Goal: Information Seeking & Learning: Find specific fact

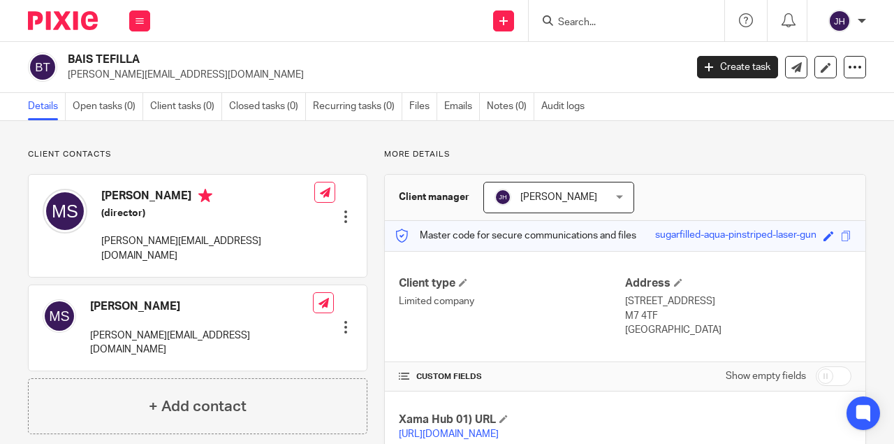
click at [581, 22] on input "Search" at bounding box center [620, 23] width 126 height 13
paste input "IYAR"
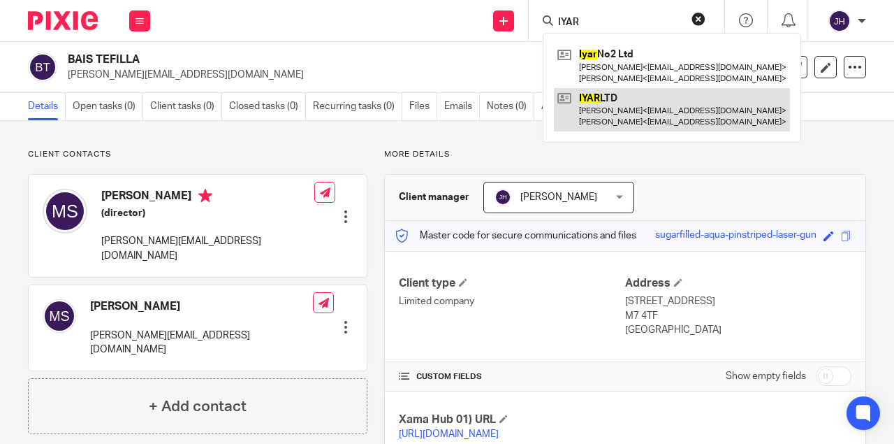
type input "IYAR"
click at [618, 106] on link at bounding box center [672, 109] width 236 height 43
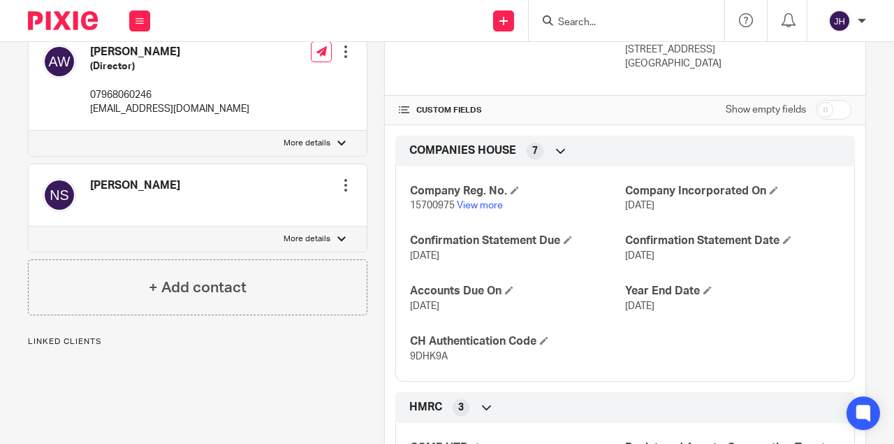
scroll to position [279, 0]
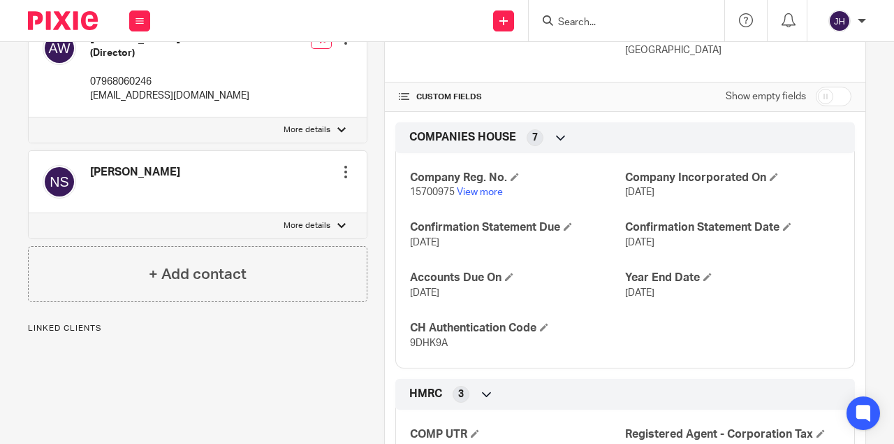
click at [421, 336] on p "9DHK9A" at bounding box center [517, 343] width 215 height 14
copy span "9DHK9A"
click at [600, 20] on input "Search" at bounding box center [620, 23] width 126 height 13
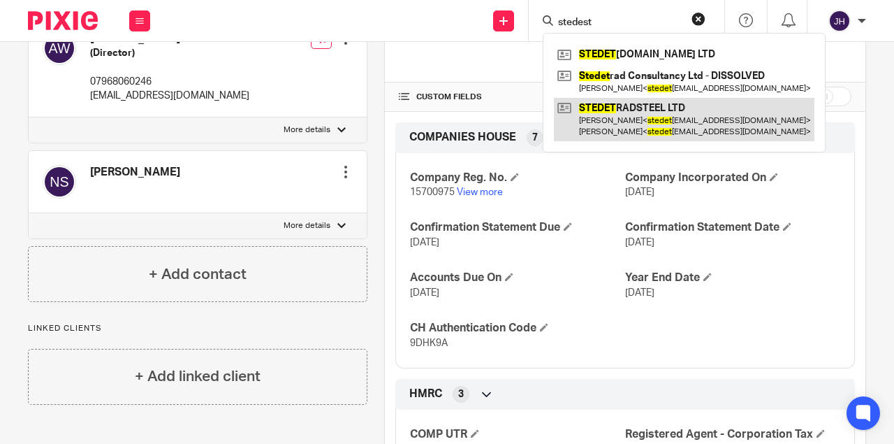
type input "stedest"
click at [647, 113] on link at bounding box center [684, 119] width 261 height 43
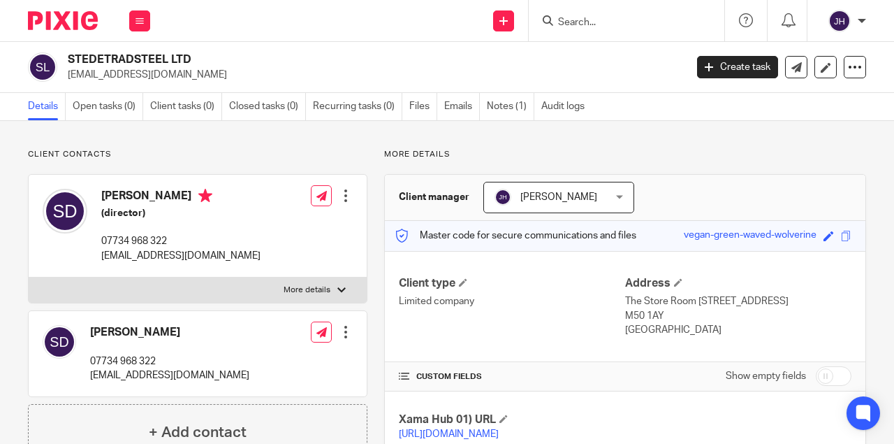
click at [115, 57] on h2 "STEDETRADSTEEL LTD" at bounding box center [311, 59] width 487 height 15
copy h2 "STEDETRADSTEEL"
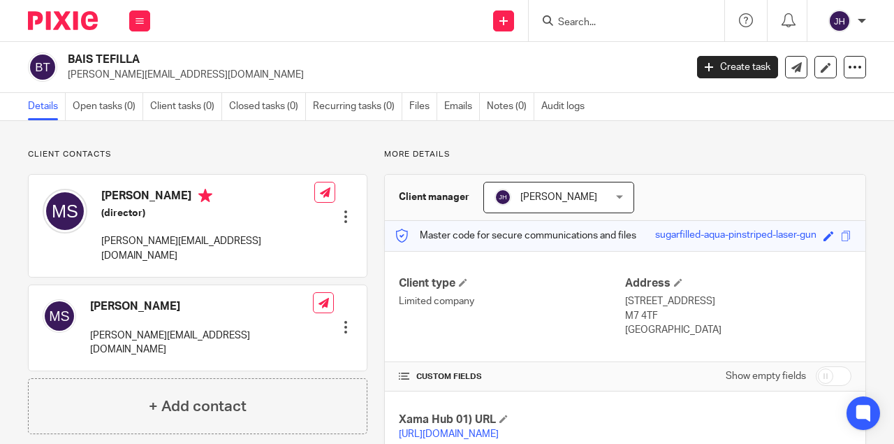
click at [588, 15] on form at bounding box center [631, 20] width 149 height 17
paste input "STEDETRADSTEEL.(ENG) LTD."
type input "STEDETRADSTEEL.(ENG) LTD."
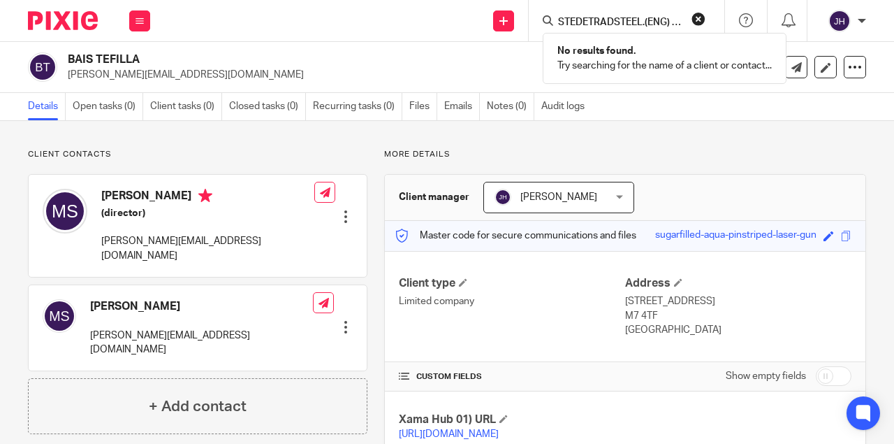
drag, startPoint x: 603, startPoint y: 24, endPoint x: 463, endPoint y: 25, distance: 139.7
click at [463, 25] on div "Send new email Create task Add client Request signature STEDETRADSTEEL.(ENG) LT…" at bounding box center [529, 20] width 730 height 41
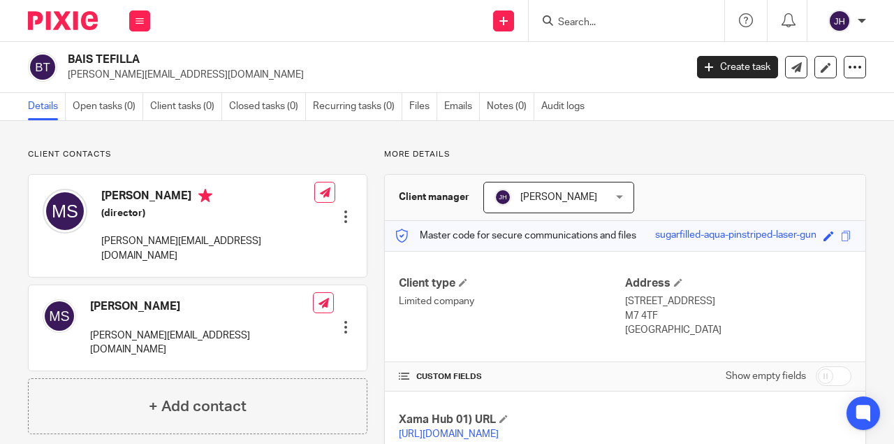
click at [592, 20] on input "Search" at bounding box center [620, 23] width 126 height 13
click at [568, 27] on input "Search" at bounding box center [620, 23] width 126 height 13
click at [596, 28] on input "Search" at bounding box center [620, 23] width 126 height 13
paste input "EARTH CYCLE ACTION LIMITED"
type input "EARTH CYCLE ACTION LIMITED"
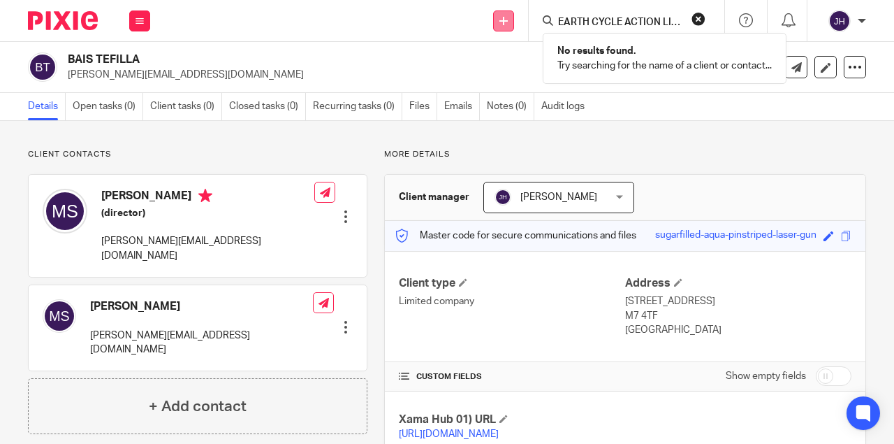
drag, startPoint x: 585, startPoint y: 24, endPoint x: 509, endPoint y: 22, distance: 76.9
click at [509, 22] on div "Send new email Create task Add client Request signature EARTH CYCLE ACTION LIMI…" at bounding box center [529, 20] width 730 height 41
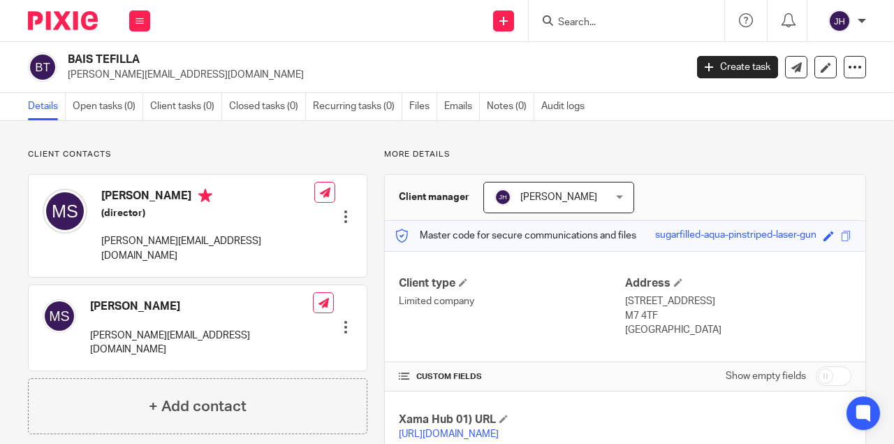
click at [593, 22] on input "Search" at bounding box center [620, 23] width 126 height 13
paste input "EARTH CYCLE ACTION LIMITED"
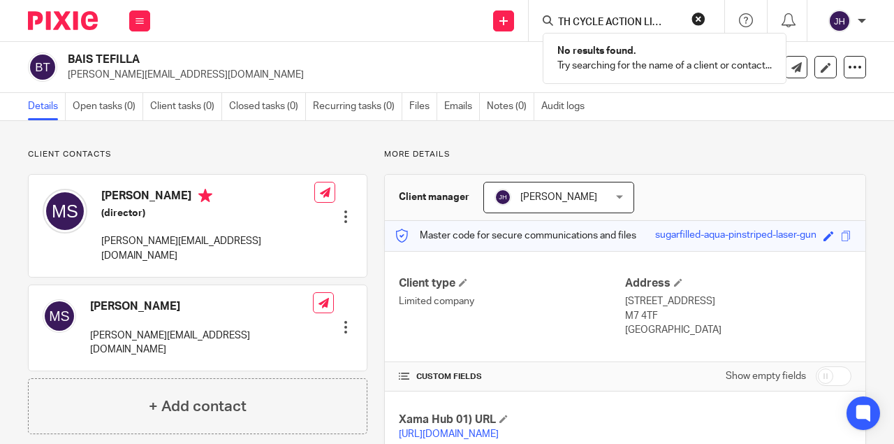
type input "EARTH CYCLE ACTION LIMITED"
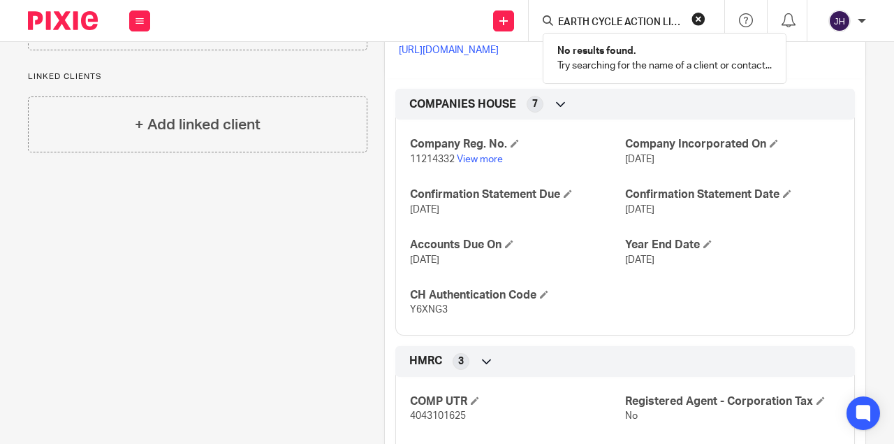
scroll to position [482, 0]
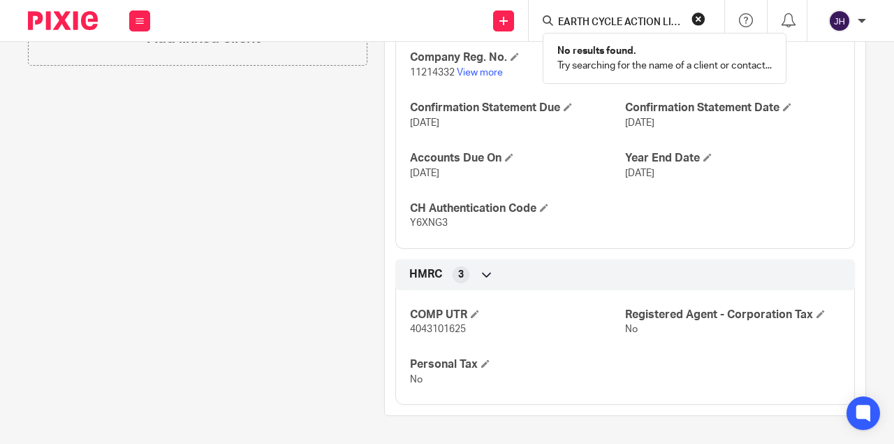
click at [699, 14] on button "reset" at bounding box center [699, 19] width 14 height 14
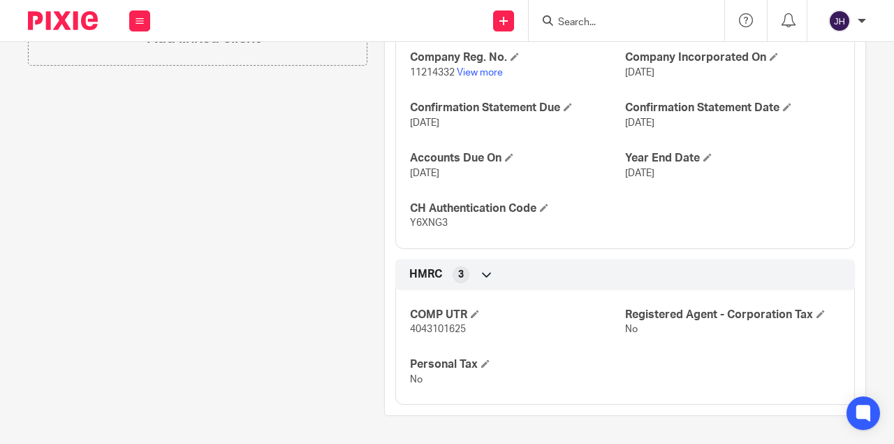
click at [636, 21] on input "Search" at bounding box center [620, 23] width 126 height 13
paste input "SAS TOTAL SERVICES LIMITED"
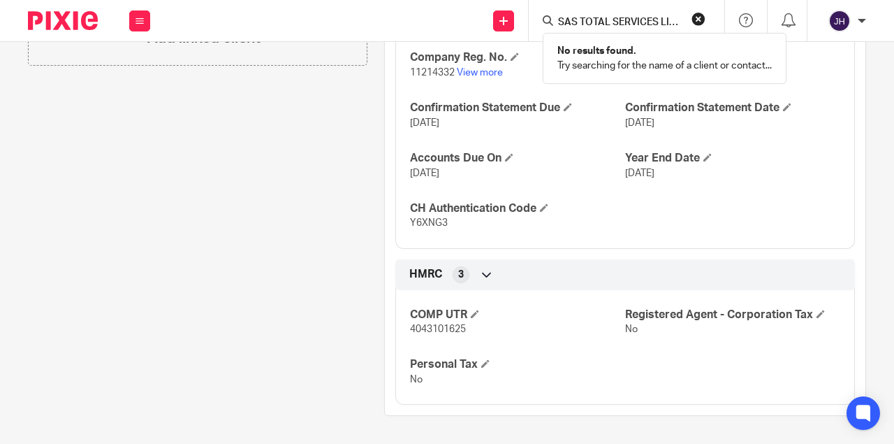
scroll to position [0, 16]
click at [659, 20] on input "SAS TOTAL SERVICES LIMITED" at bounding box center [620, 23] width 126 height 13
type input "SAS TOTA"
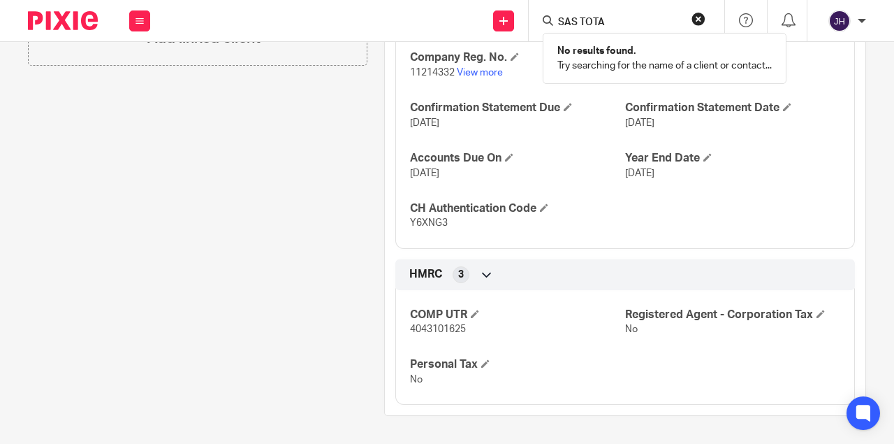
click at [572, 24] on input "SAS TOTA" at bounding box center [620, 23] width 126 height 13
drag, startPoint x: 622, startPoint y: 18, endPoint x: 441, endPoint y: 13, distance: 181.7
click at [442, 24] on div "Send new email Create task Add client Request signature SAS TOTA No results fou…" at bounding box center [529, 20] width 730 height 41
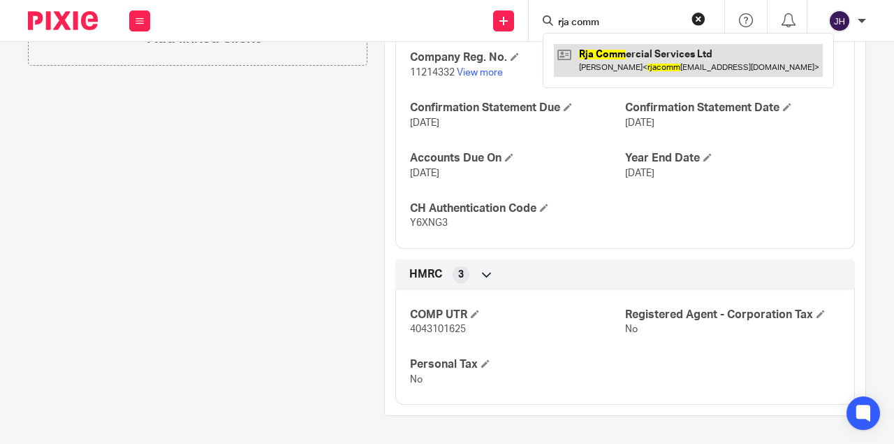
type input "rja comm"
click at [671, 54] on link at bounding box center [688, 60] width 269 height 32
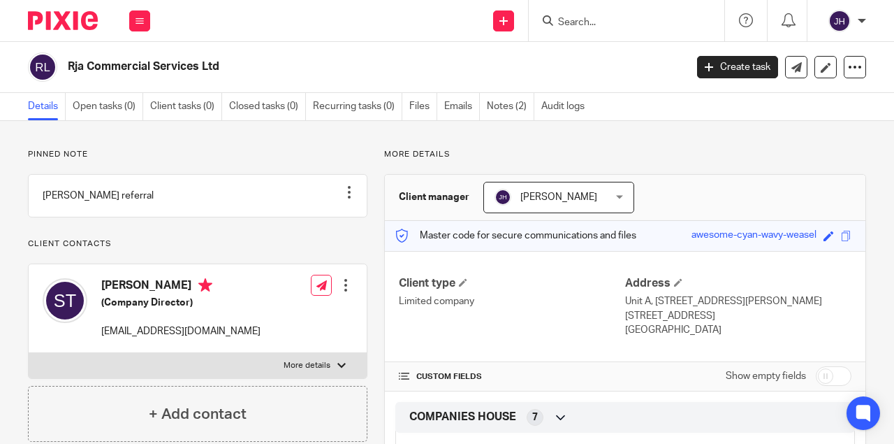
click at [78, 68] on h2 "Rja Commercial Services Ltd" at bounding box center [311, 66] width 487 height 15
drag, startPoint x: 78, startPoint y: 68, endPoint x: 212, endPoint y: 61, distance: 135.0
click at [214, 65] on h2 "Rja Commercial Services Ltd" at bounding box center [311, 66] width 487 height 15
copy h2 "Rja Commercial Services Ltd"
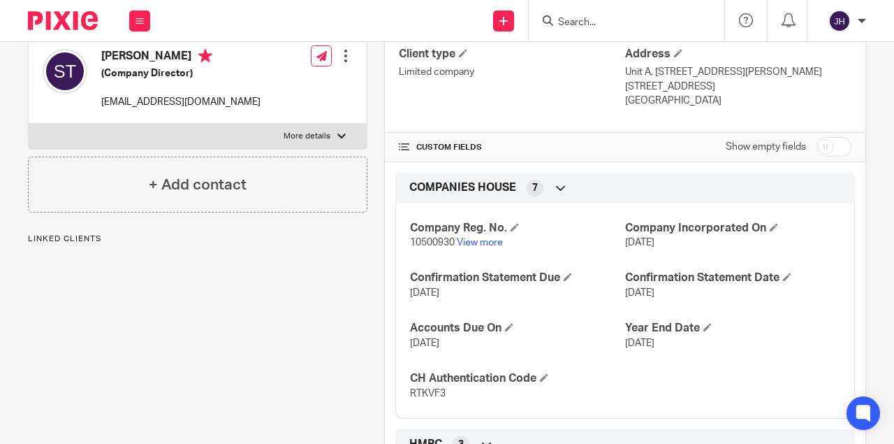
scroll to position [233, 0]
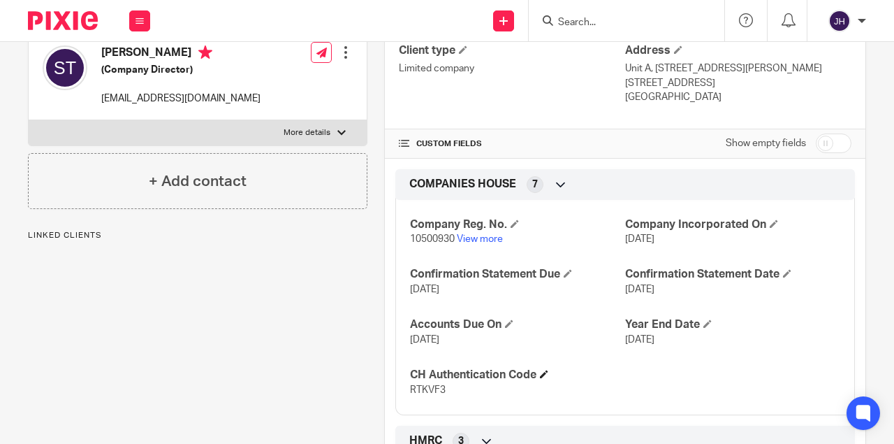
click at [415, 369] on h4 "CH Authentication Code" at bounding box center [517, 374] width 215 height 15
drag, startPoint x: 415, startPoint y: 369, endPoint x: 452, endPoint y: 389, distance: 42.2
click at [452, 389] on div "CH Authentication Code RTKVF3" at bounding box center [517, 381] width 215 height 29
copy div "CH Authentication Code RTKVF3"
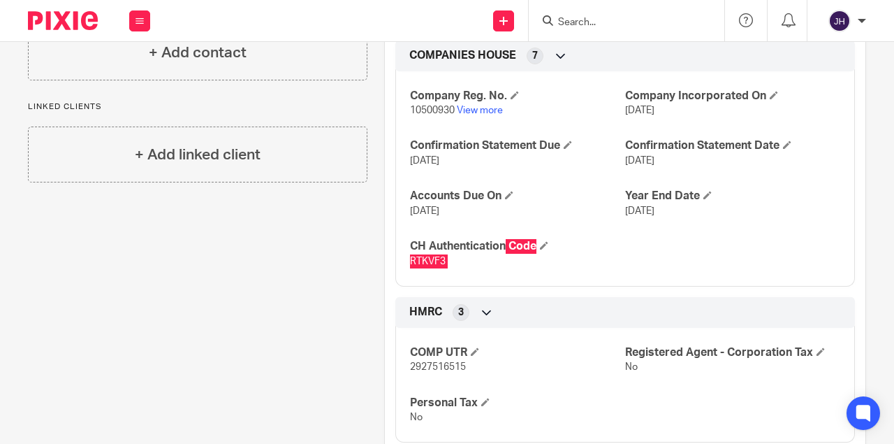
scroll to position [397, 0]
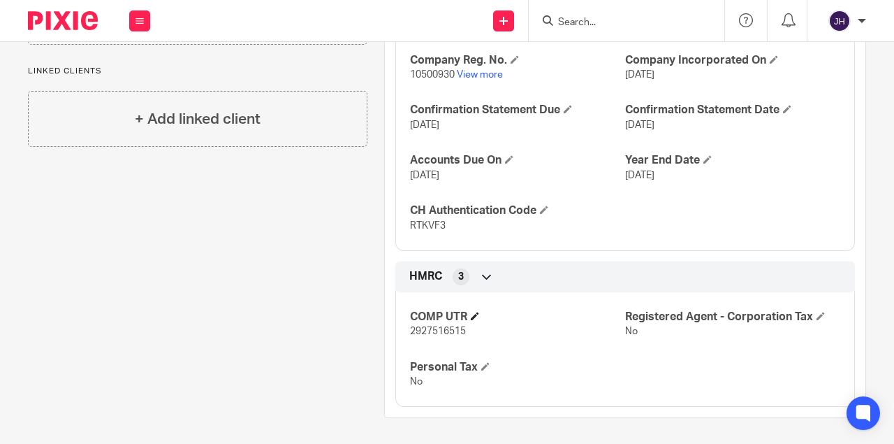
click at [419, 312] on h4 "COMP UTR" at bounding box center [517, 316] width 215 height 15
drag, startPoint x: 421, startPoint y: 313, endPoint x: 472, endPoint y: 326, distance: 51.8
click at [472, 327] on div "COMP UTR 2927516515" at bounding box center [517, 323] width 215 height 29
copy div "COMP UTR 2927516515"
click at [595, 12] on form at bounding box center [631, 20] width 149 height 17
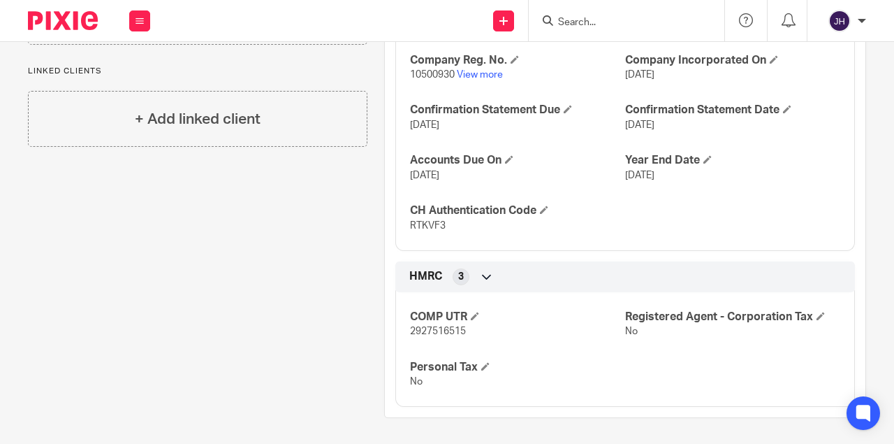
click at [590, 24] on input "Search" at bounding box center [620, 23] width 126 height 13
paste input "G & P WASTE SERVICES LIMITED"
type input "G & P WASTE SERVICES LIMITED"
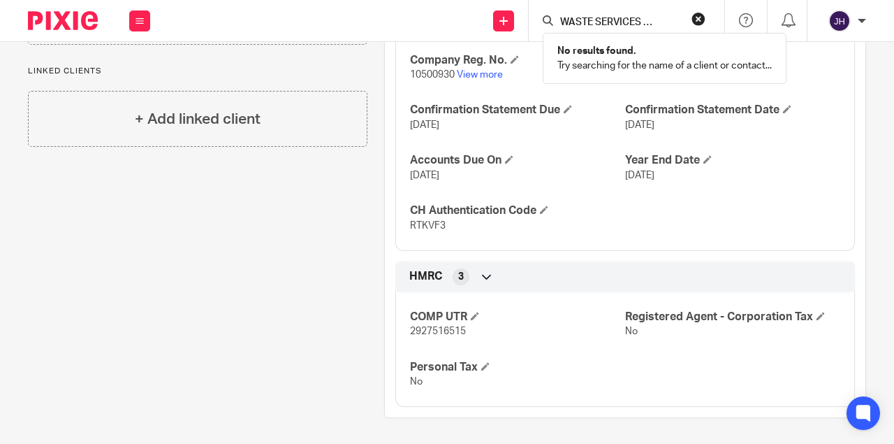
scroll to position [0, 0]
drag, startPoint x: 571, startPoint y: 21, endPoint x: 428, endPoint y: 11, distance: 143.5
click at [416, 11] on div "Send new email Create task Add client Request signature G & P WASTE SERVICES LI…" at bounding box center [529, 20] width 730 height 41
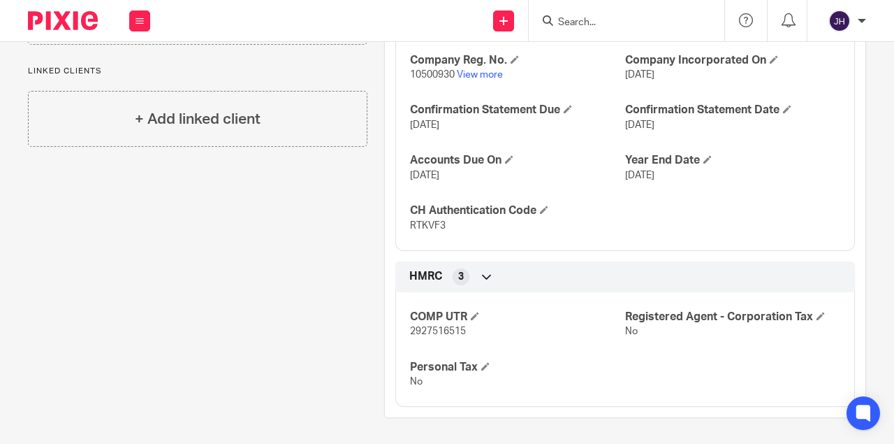
click at [592, 27] on input "Search" at bounding box center [620, 23] width 126 height 13
paste input "G & P WASTE SERVICES LIMITED"
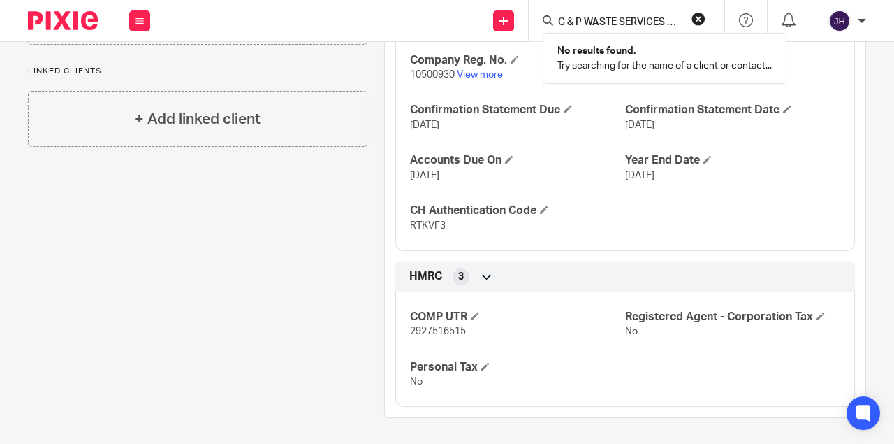
scroll to position [0, 24]
click at [609, 21] on input "G & P WASTE SERVICES LIMITED" at bounding box center [620, 23] width 126 height 13
click at [620, 22] on input "G & P WASTE SERVICES LIMITED" at bounding box center [620, 23] width 126 height 13
drag, startPoint x: 620, startPoint y: 22, endPoint x: 689, endPoint y: 19, distance: 68.6
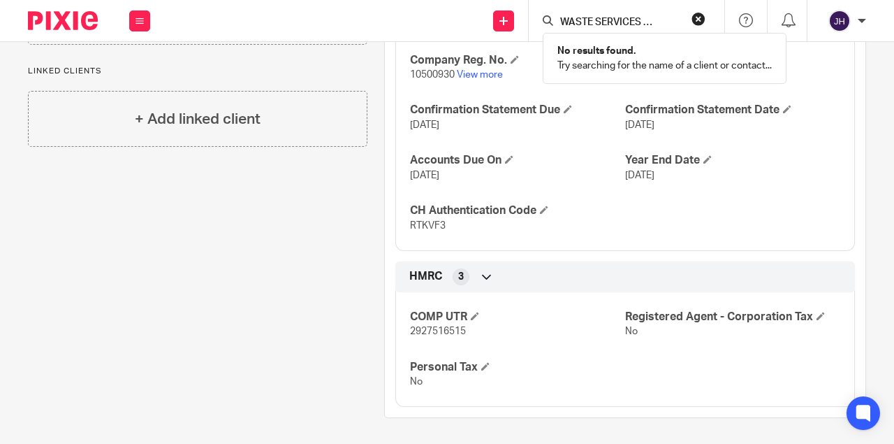
click at [689, 19] on form "G & P WASTE SERVICES LIMITED" at bounding box center [631, 20] width 149 height 17
type input "G & P WASTE"
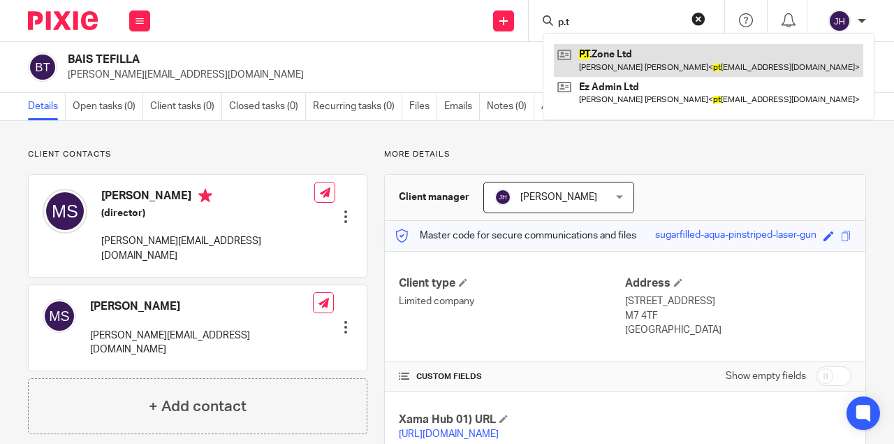
type input "p.t"
click at [603, 52] on link at bounding box center [708, 60] width 309 height 32
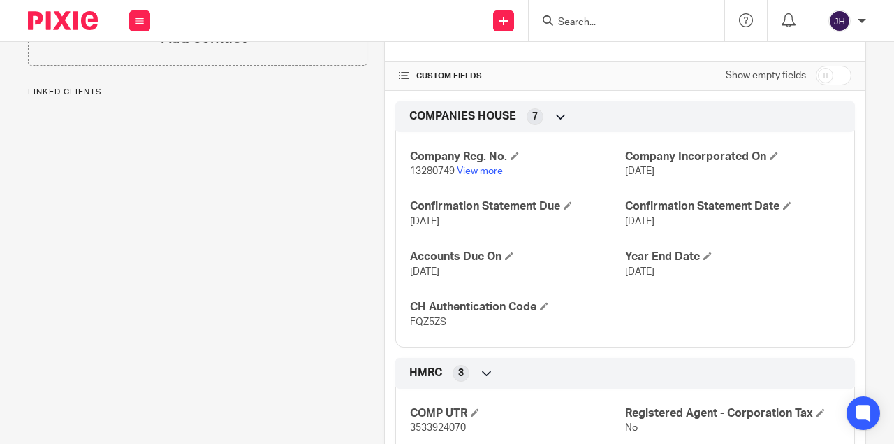
scroll to position [372, 0]
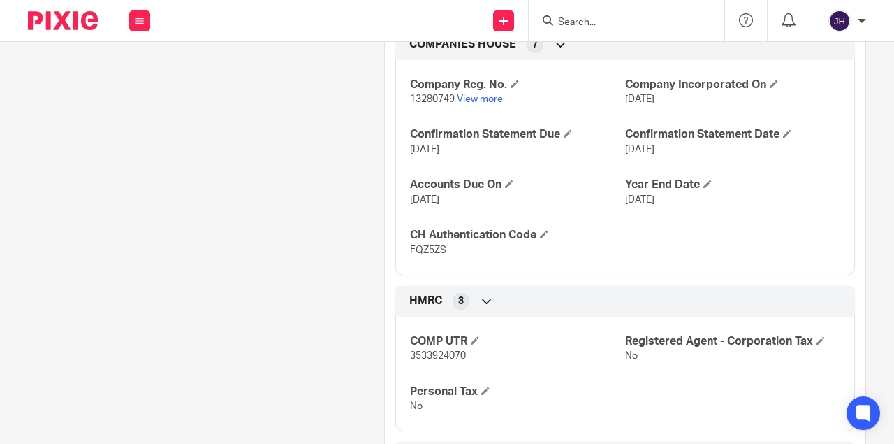
click at [430, 356] on span "3533924070" at bounding box center [438, 356] width 56 height 10
copy span "3533924070"
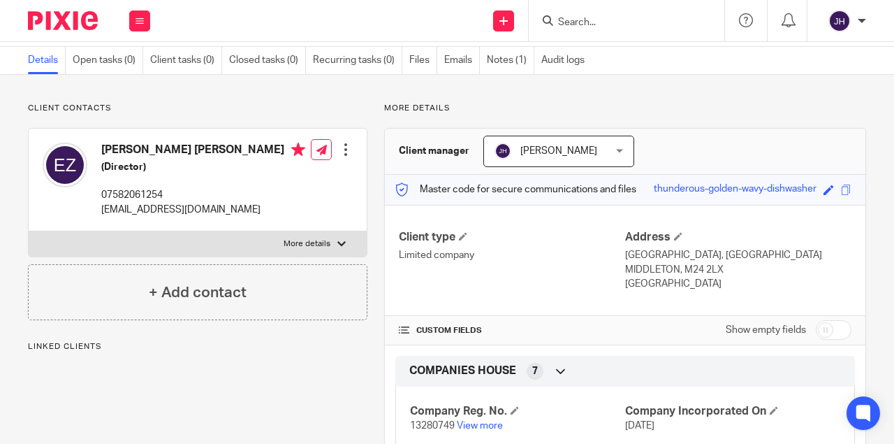
scroll to position [0, 0]
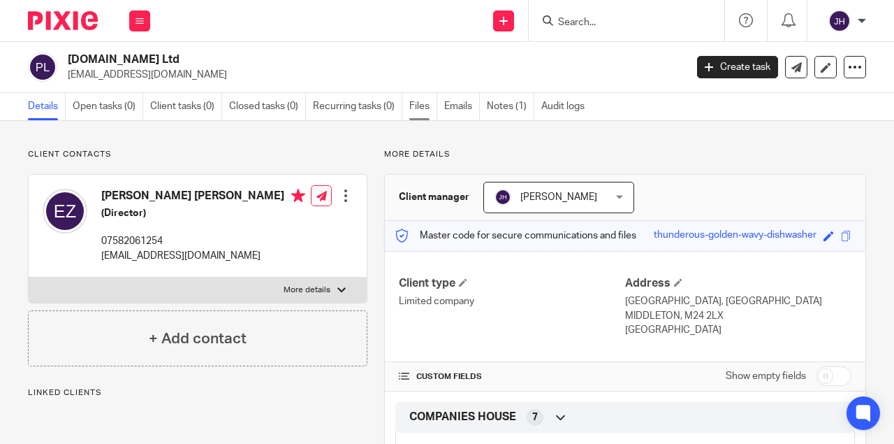
click at [425, 103] on link "Files" at bounding box center [423, 106] width 28 height 27
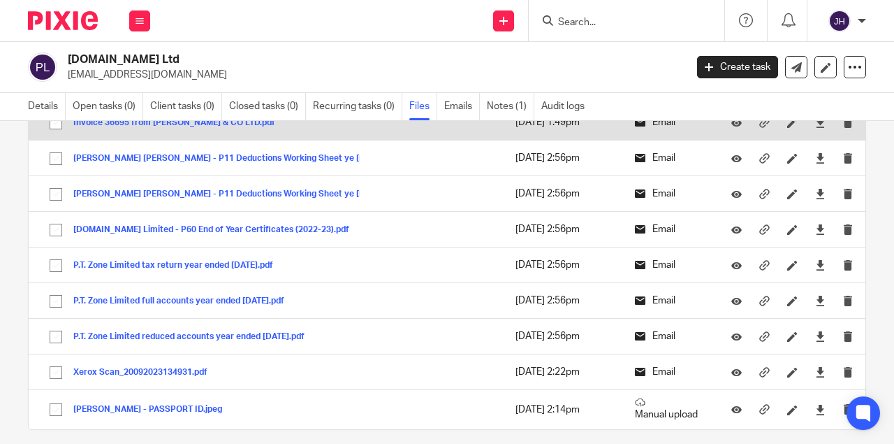
scroll to position [278, 0]
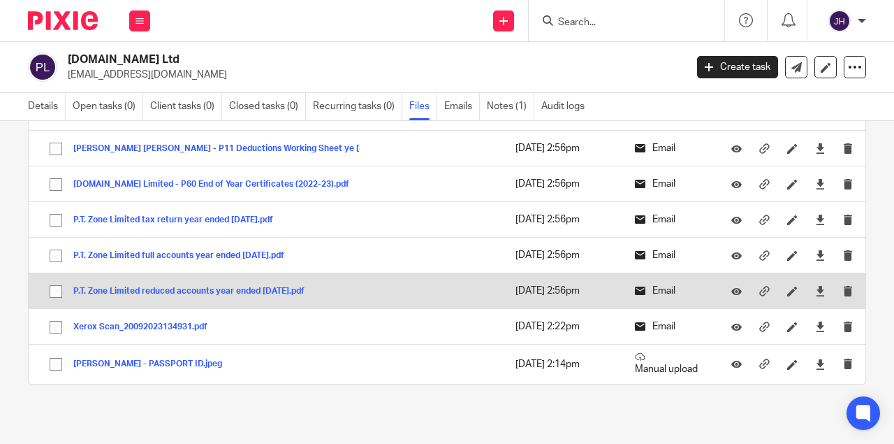
click at [210, 289] on button "P.T. Zone Limited reduced accounts year ended 31 March 2022.pdf" at bounding box center [194, 291] width 242 height 10
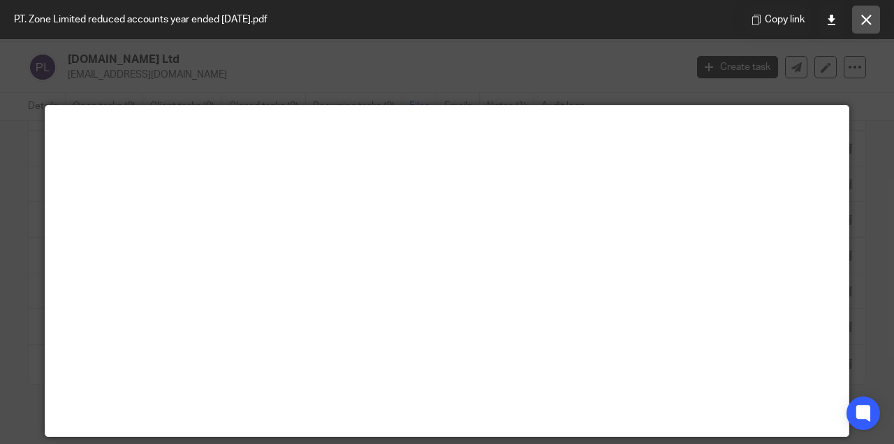
click at [872, 21] on button at bounding box center [866, 20] width 28 height 28
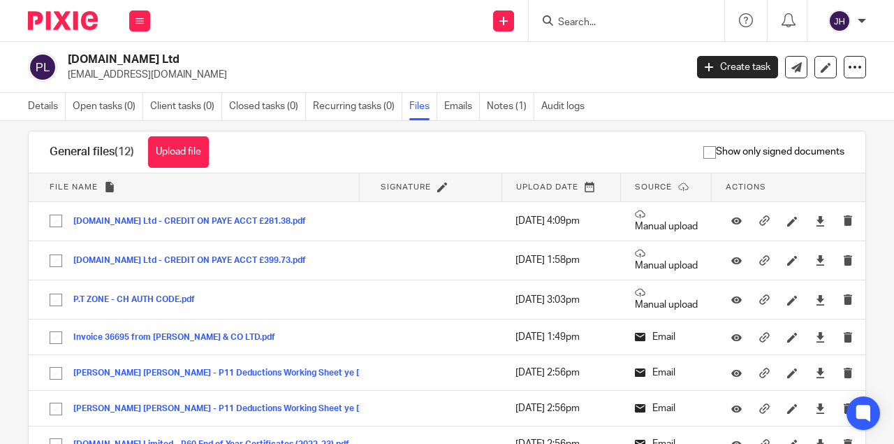
scroll to position [0, 0]
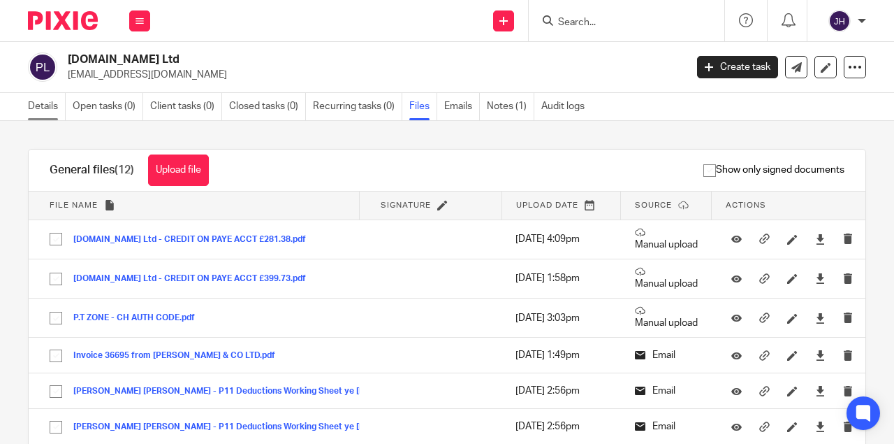
click at [49, 103] on link "Details" at bounding box center [47, 106] width 38 height 27
